Goal: Task Accomplishment & Management: Manage account settings

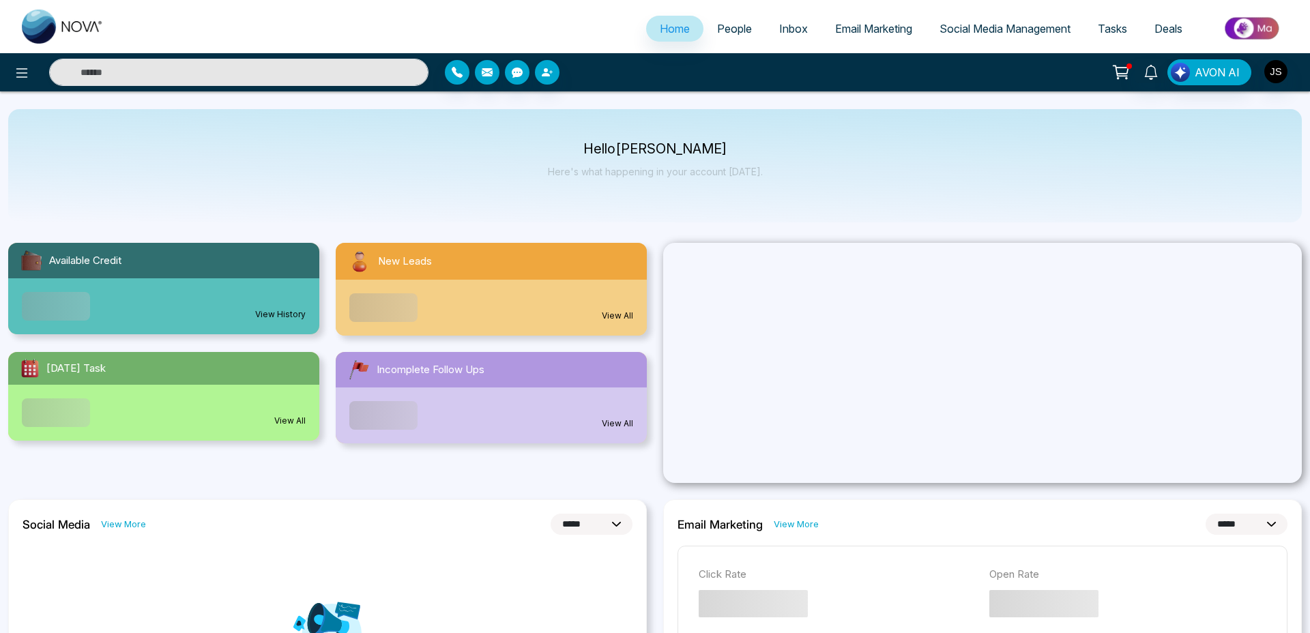
select select "*"
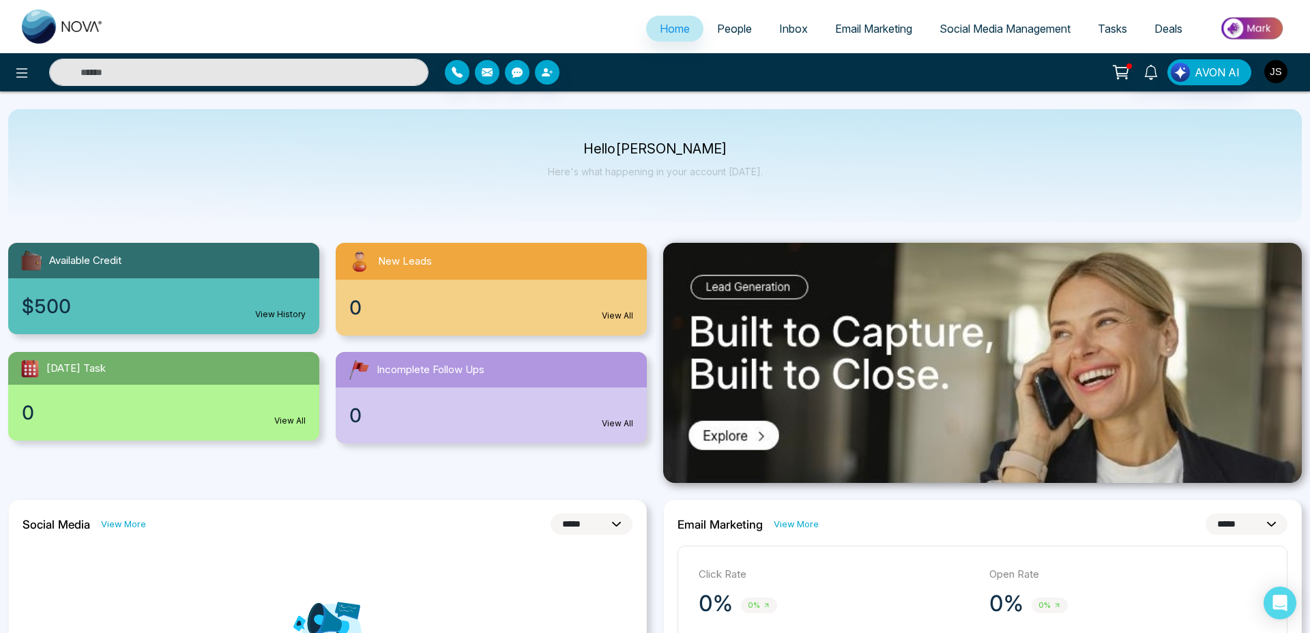
click at [1277, 70] on img "button" at bounding box center [1275, 71] width 23 height 23
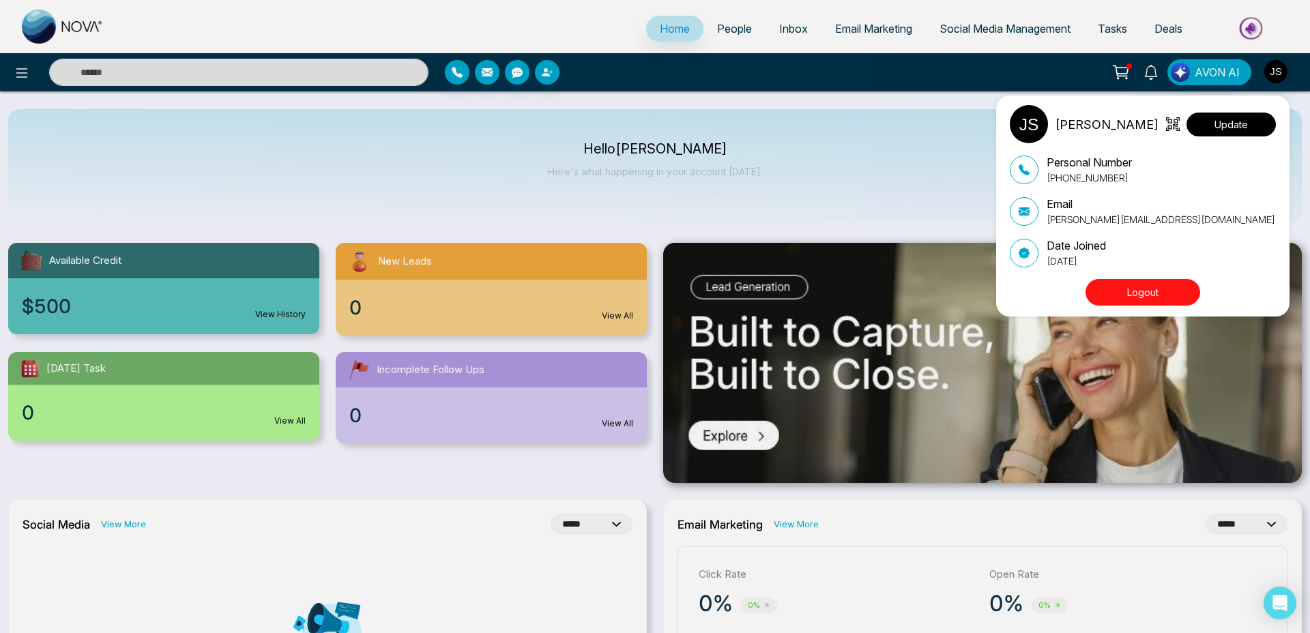
click at [1231, 128] on button "Update" at bounding box center [1230, 125] width 89 height 24
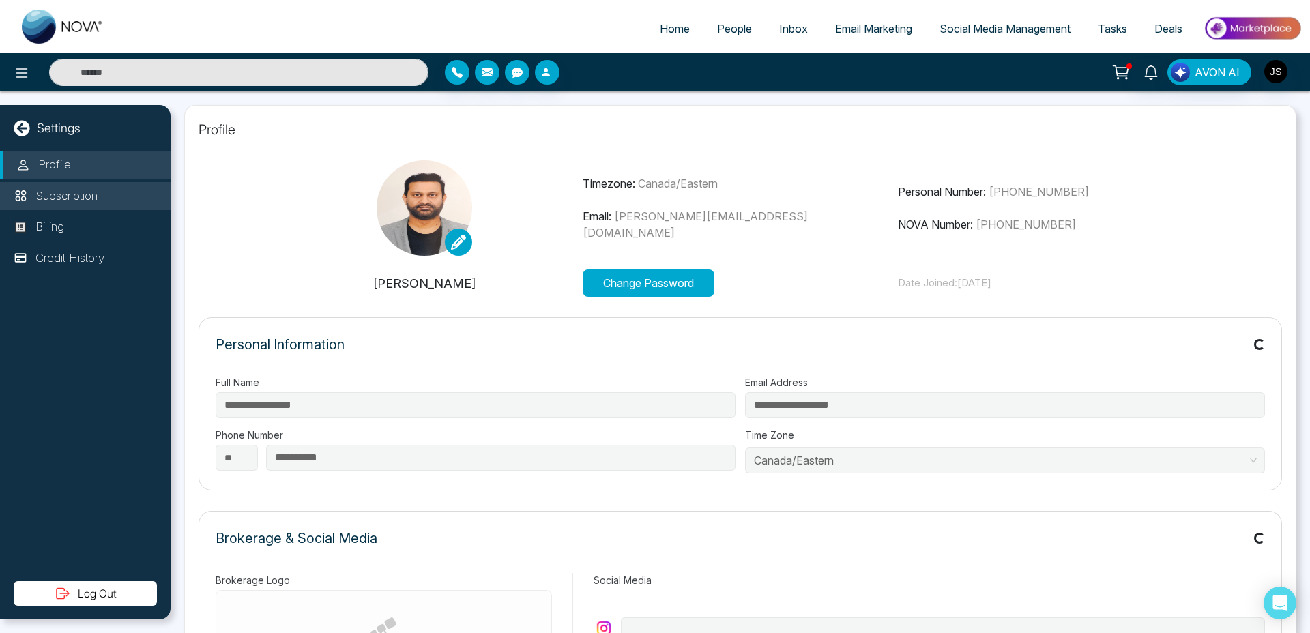
click at [53, 202] on p "Subscription" at bounding box center [66, 197] width 62 height 18
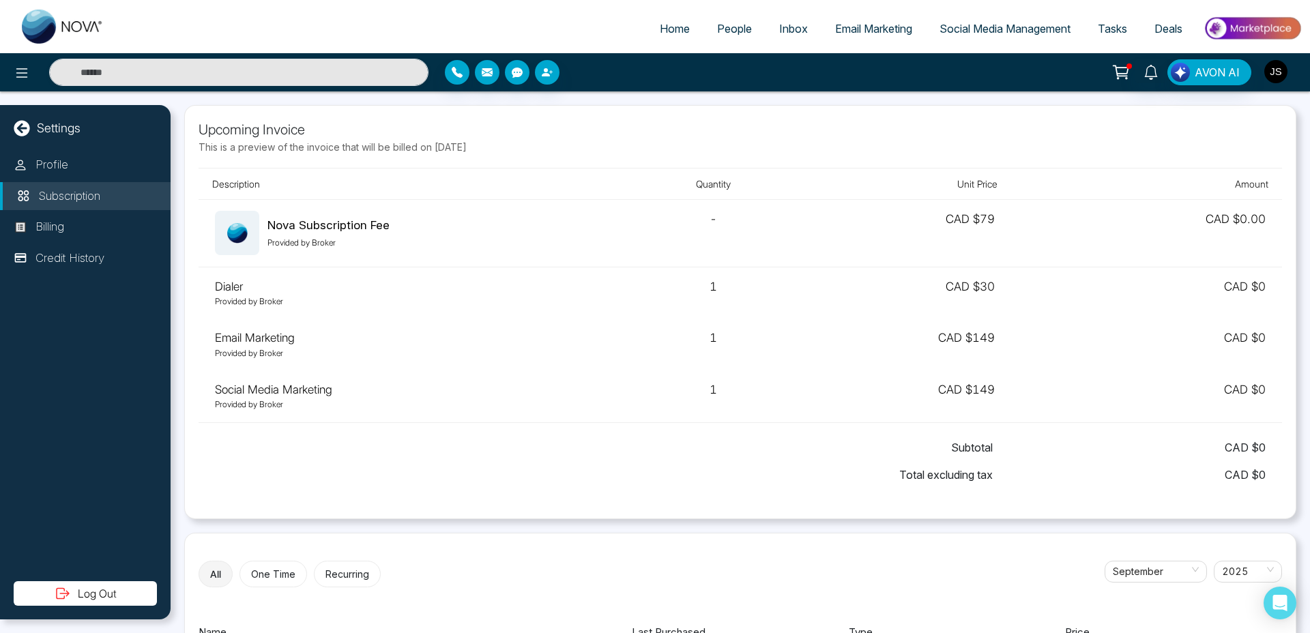
click at [1274, 71] on img "button" at bounding box center [1275, 71] width 23 height 23
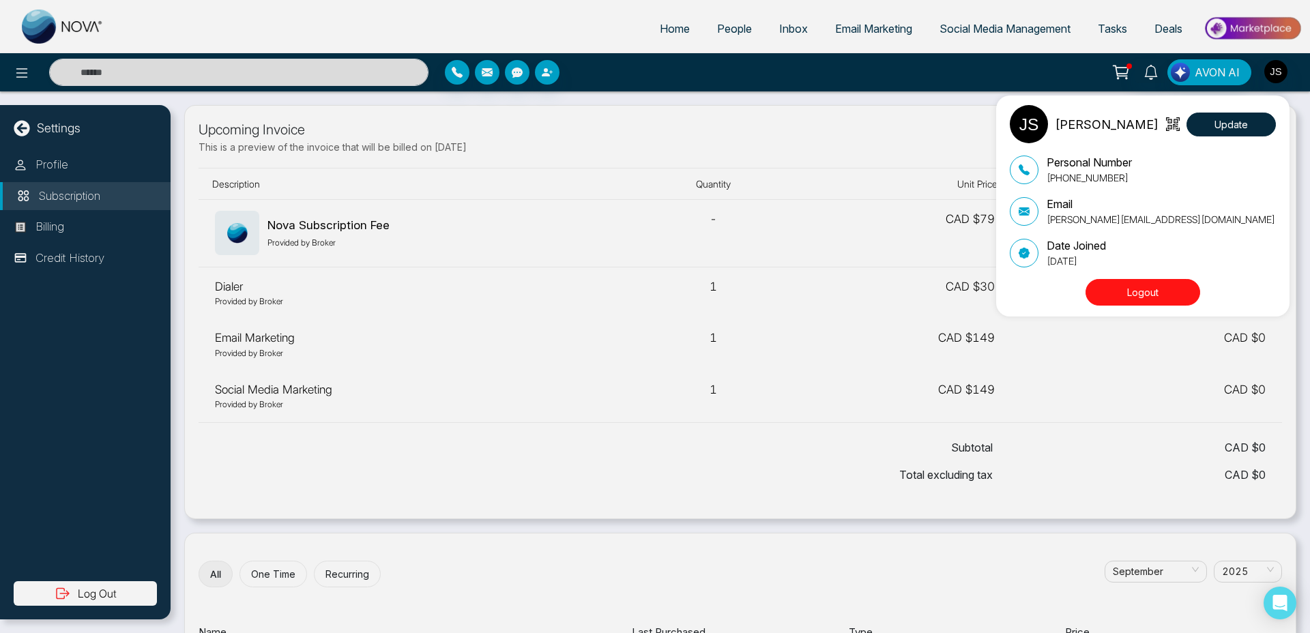
click at [1148, 287] on button "Logout" at bounding box center [1142, 292] width 115 height 27
